Goal: Task Accomplishment & Management: Manage account settings

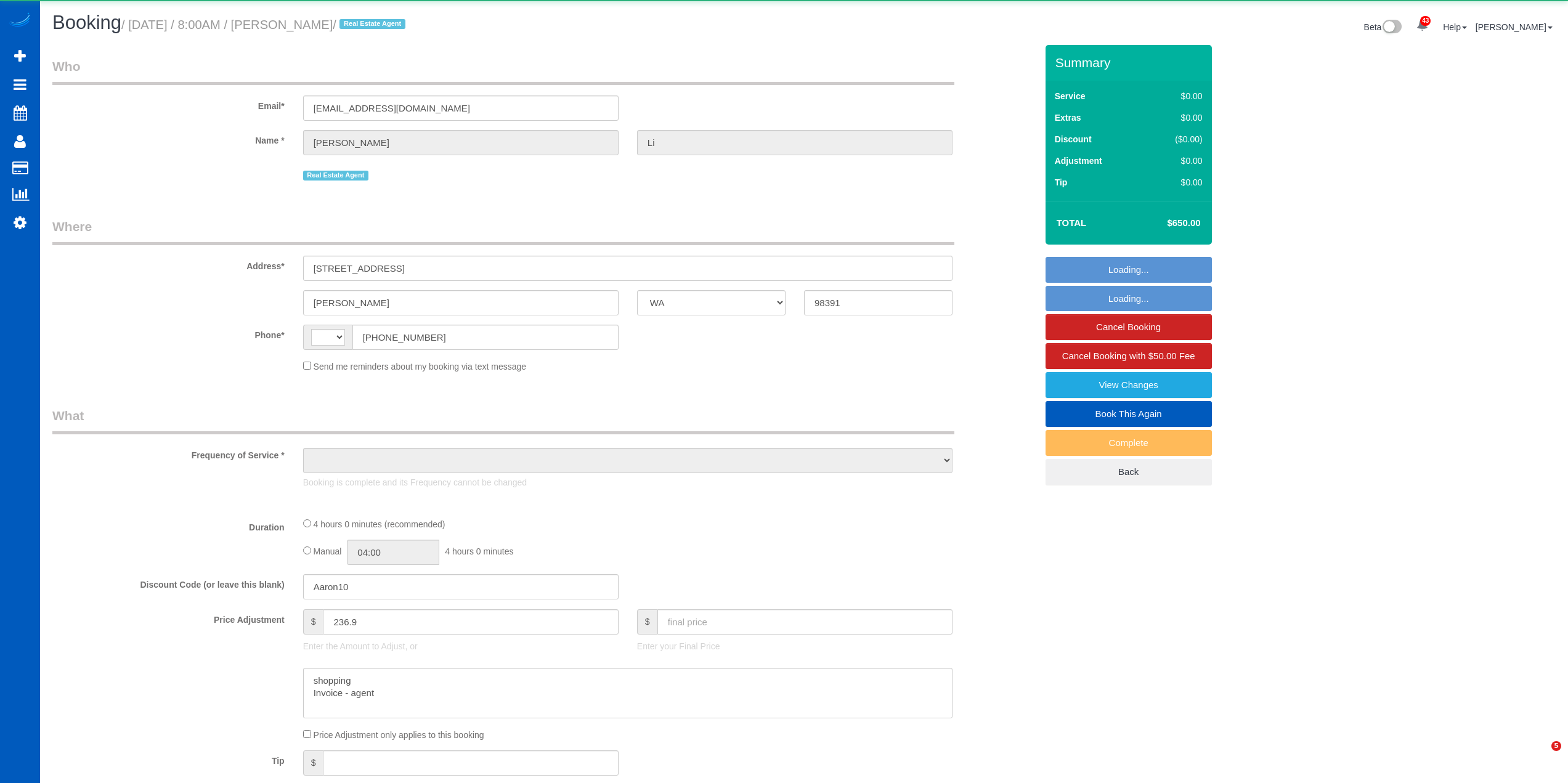
select select "WA"
select select "string:[GEOGRAPHIC_DATA]"
select select "object:1120"
select select "199"
select select "spot1"
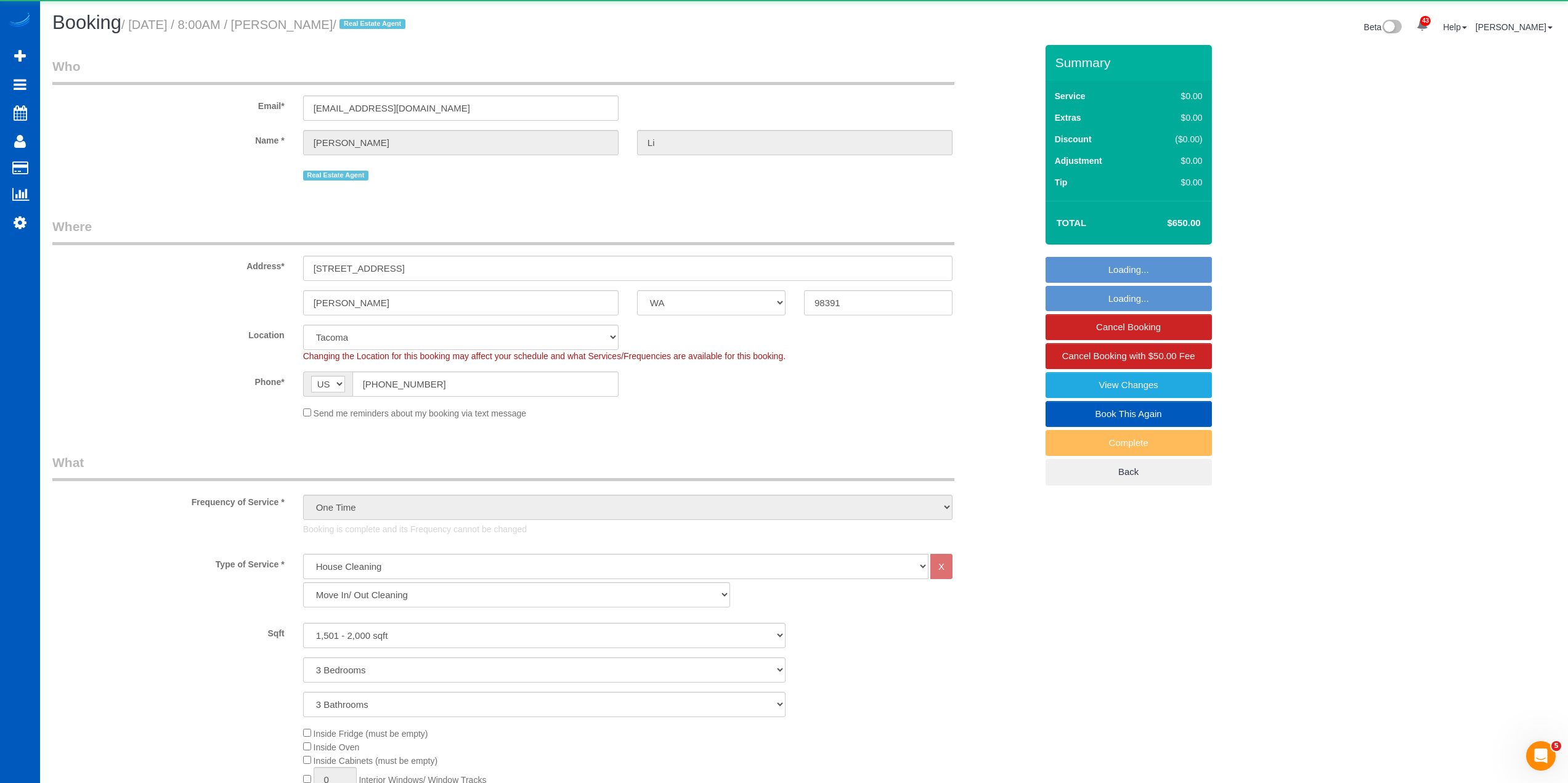
select select "1501"
select select "3"
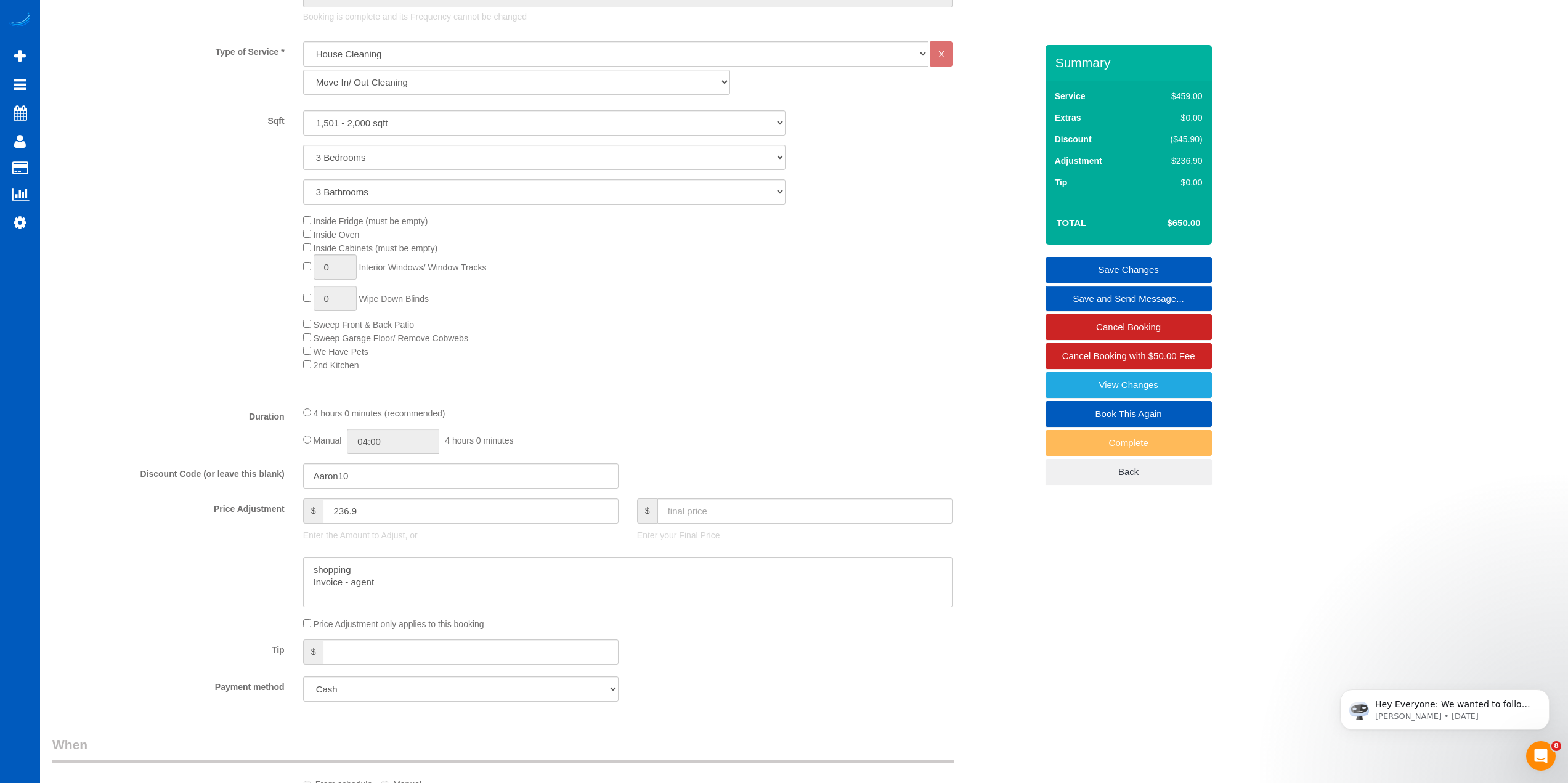
scroll to position [554, 0]
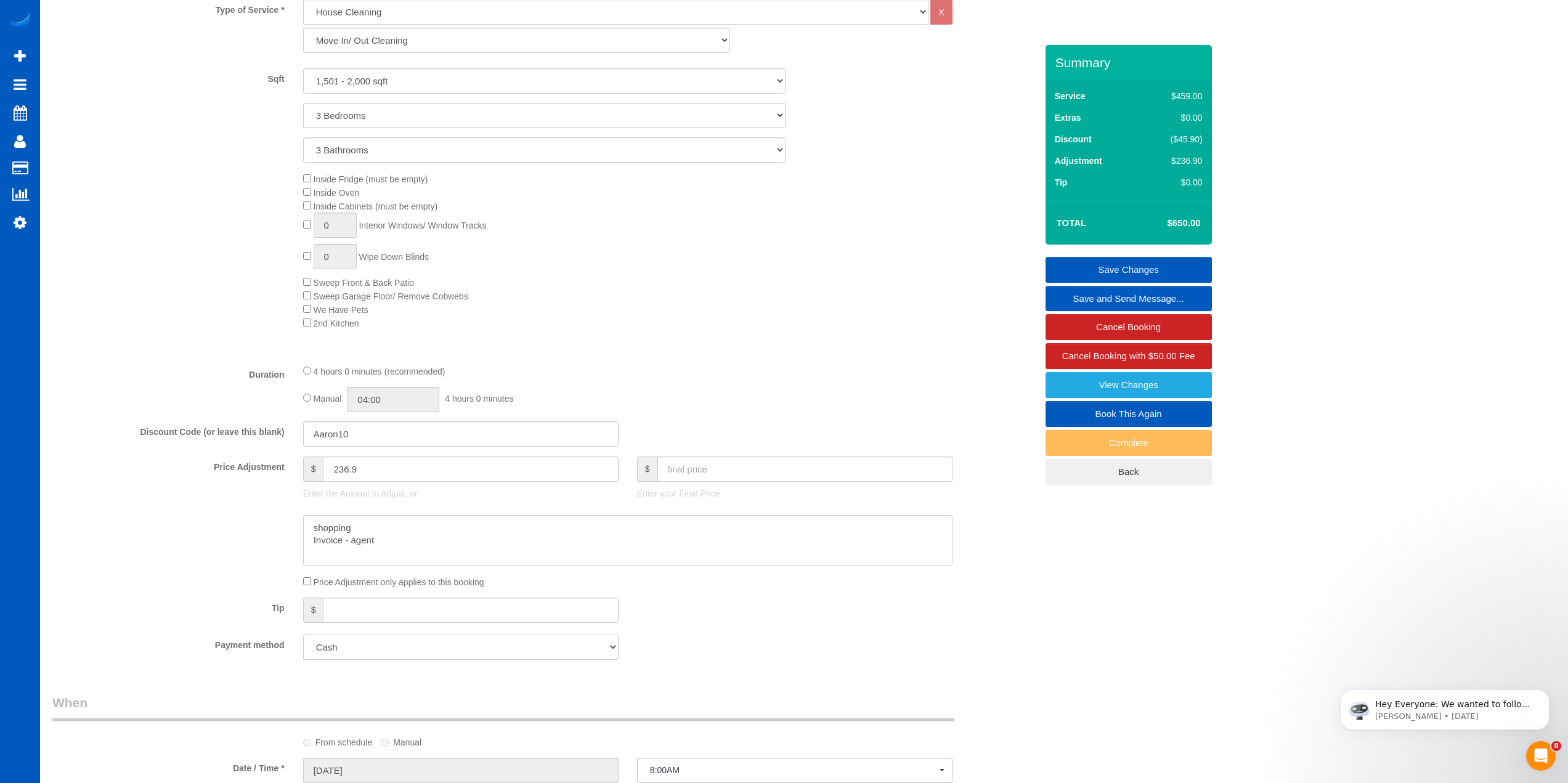
click at [430, 658] on select "Add Credit Card Cash Check Paypal" at bounding box center [461, 647] width 316 height 25
click at [709, 628] on fieldset "What Frequency of Service * One Time Weekly - 15.00% Every 2 Weeks - 10.00% Eve…" at bounding box center [545, 284] width 984 height 770
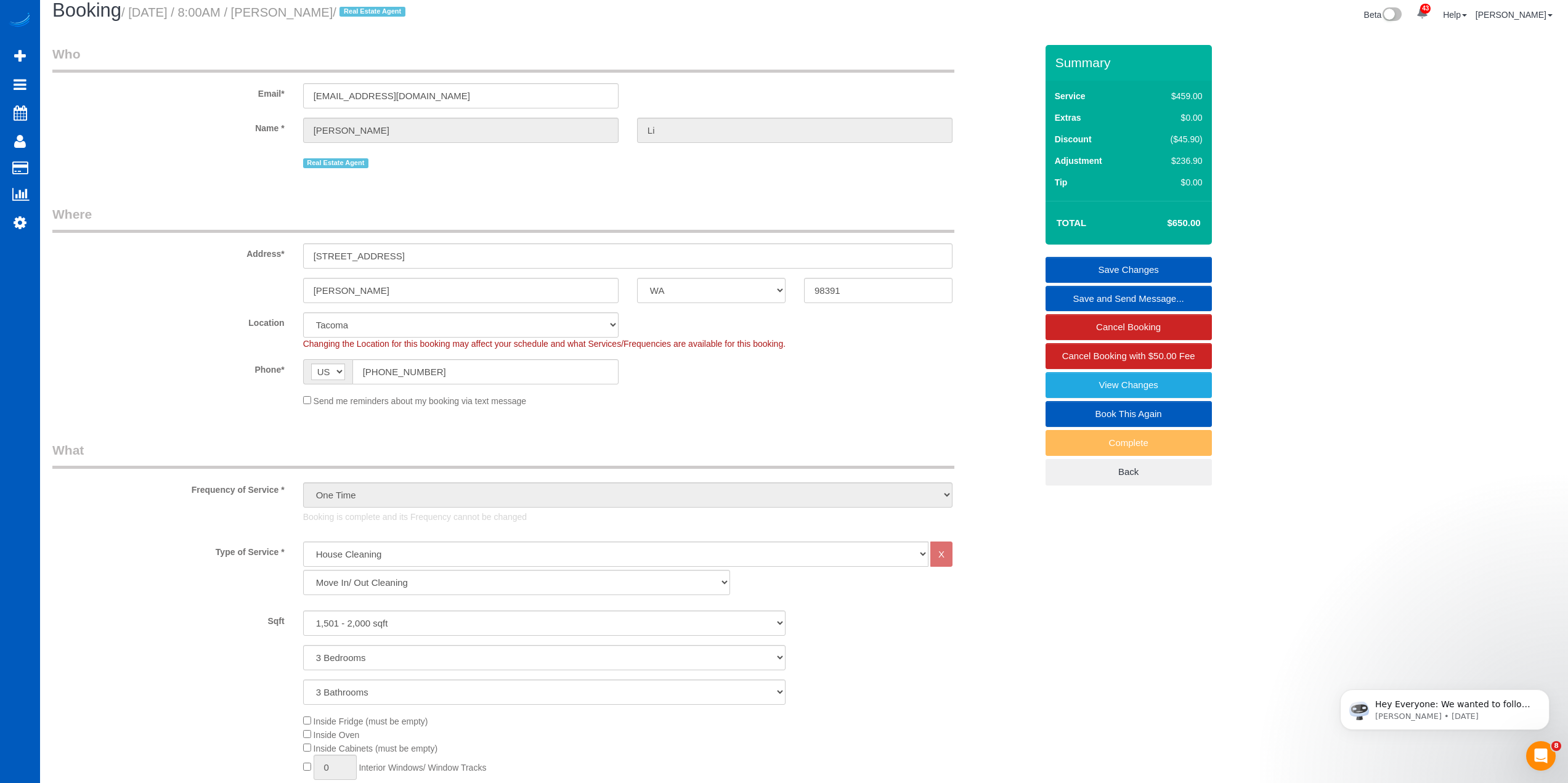
scroll to position [0, 0]
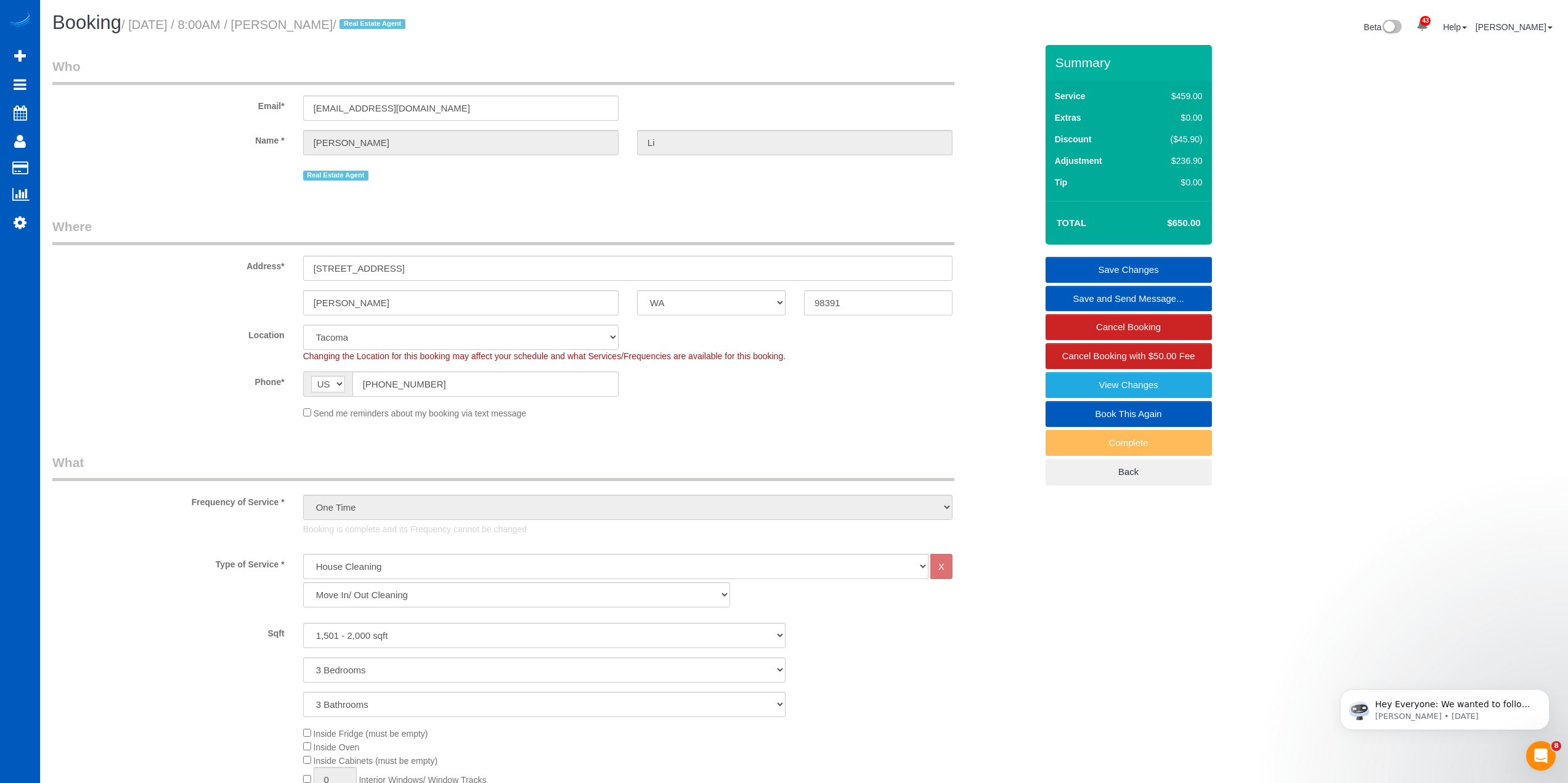
click at [810, 456] on legend "What" at bounding box center [504, 467] width 902 height 28
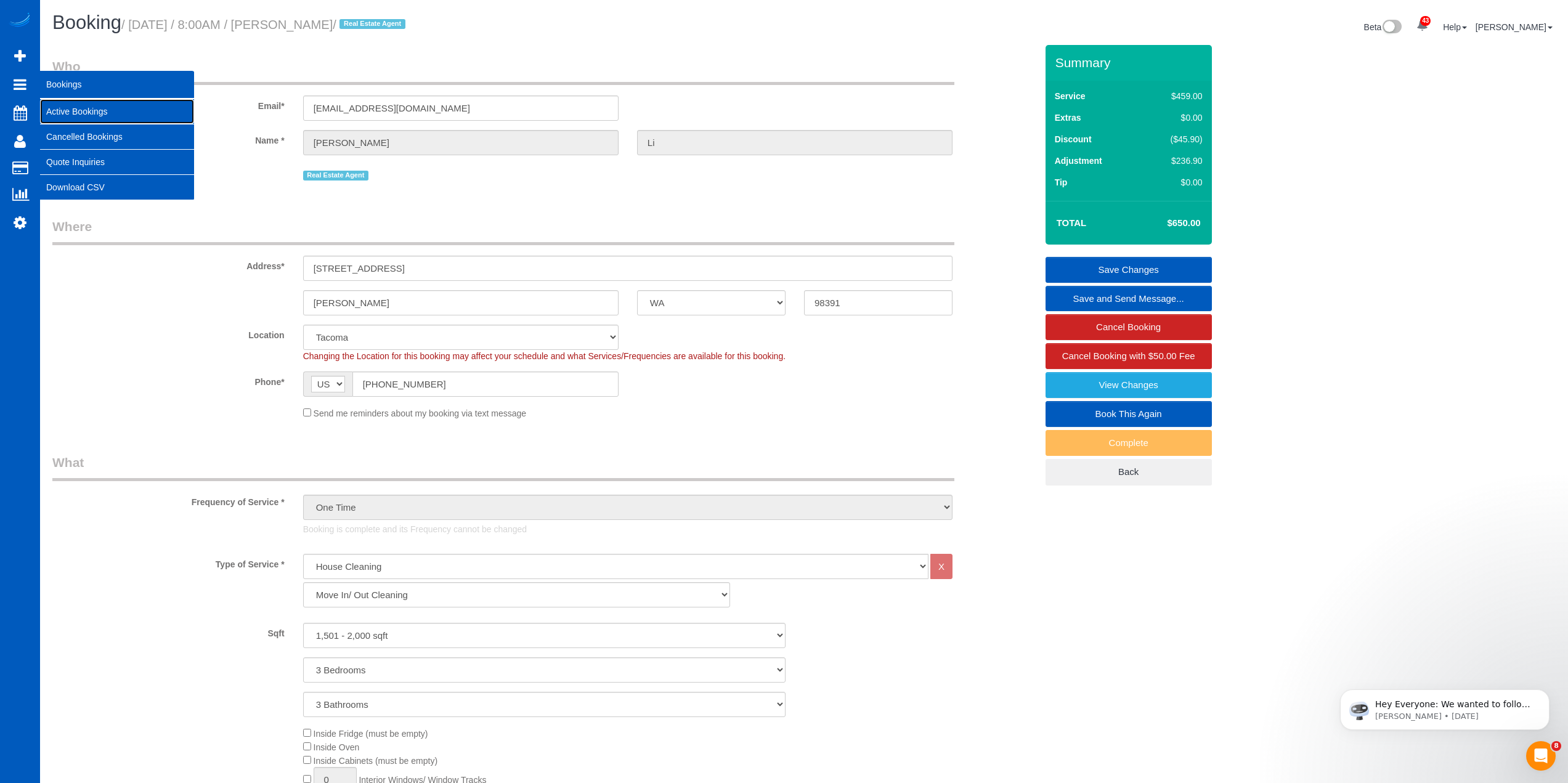
click at [73, 107] on link "Active Bookings" at bounding box center [117, 112] width 154 height 25
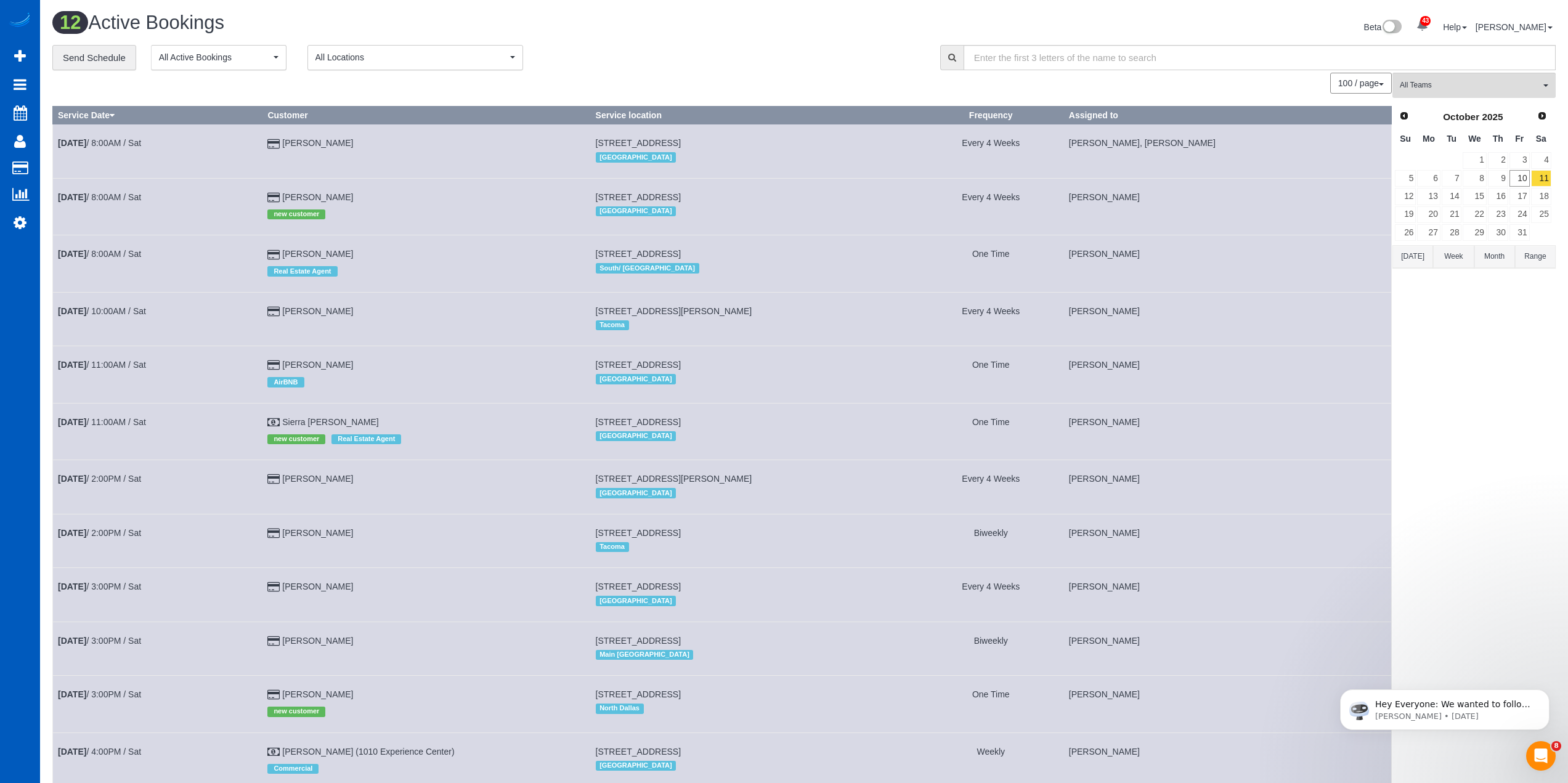
click at [736, 62] on div "**********" at bounding box center [487, 58] width 869 height 26
click at [1551, 692] on button "Dismiss notification" at bounding box center [1546, 693] width 16 height 16
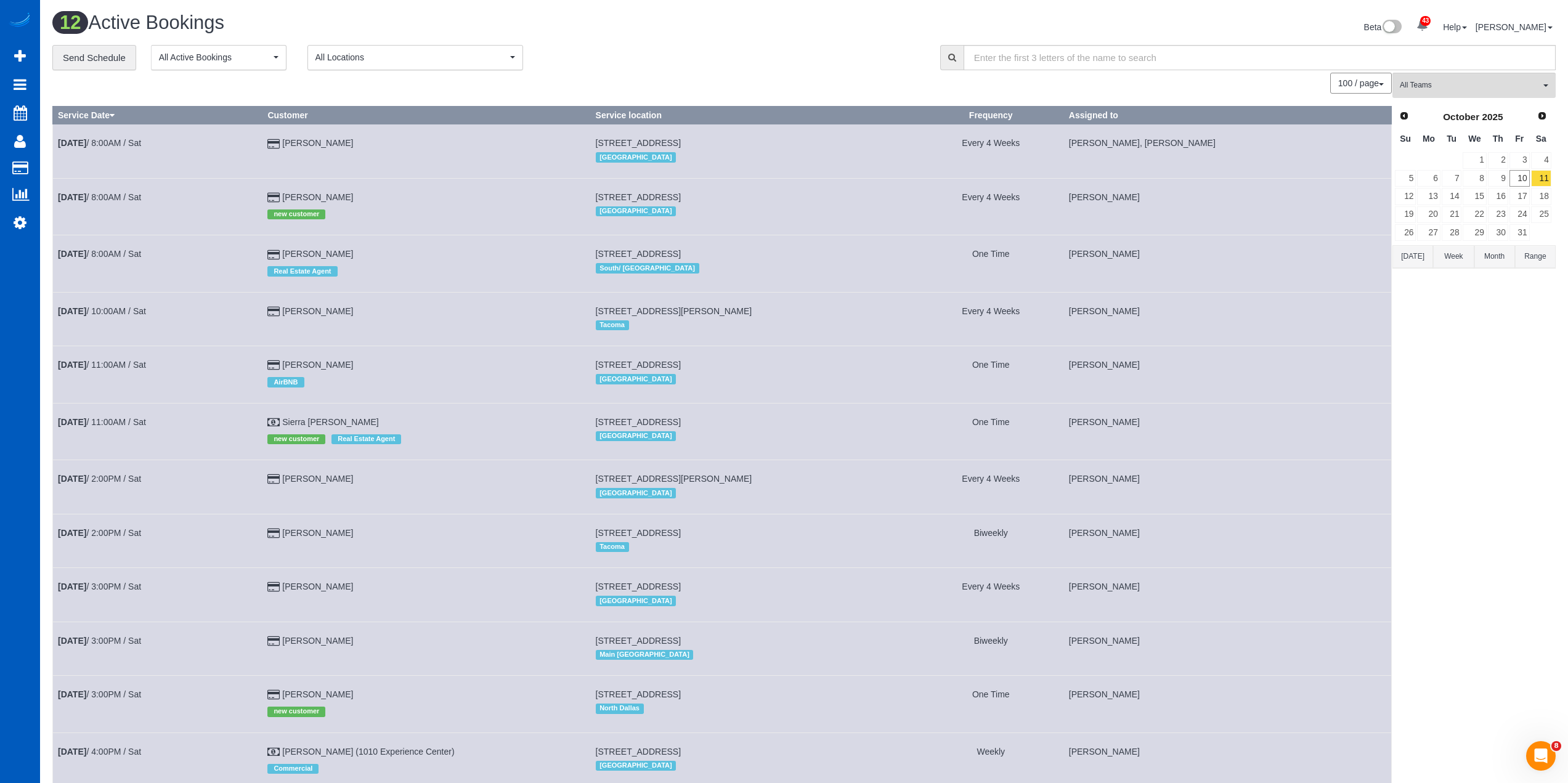
click at [739, 57] on div "**********" at bounding box center [487, 58] width 869 height 26
click at [759, 61] on div "**********" at bounding box center [487, 58] width 869 height 26
